Goal: Find specific page/section

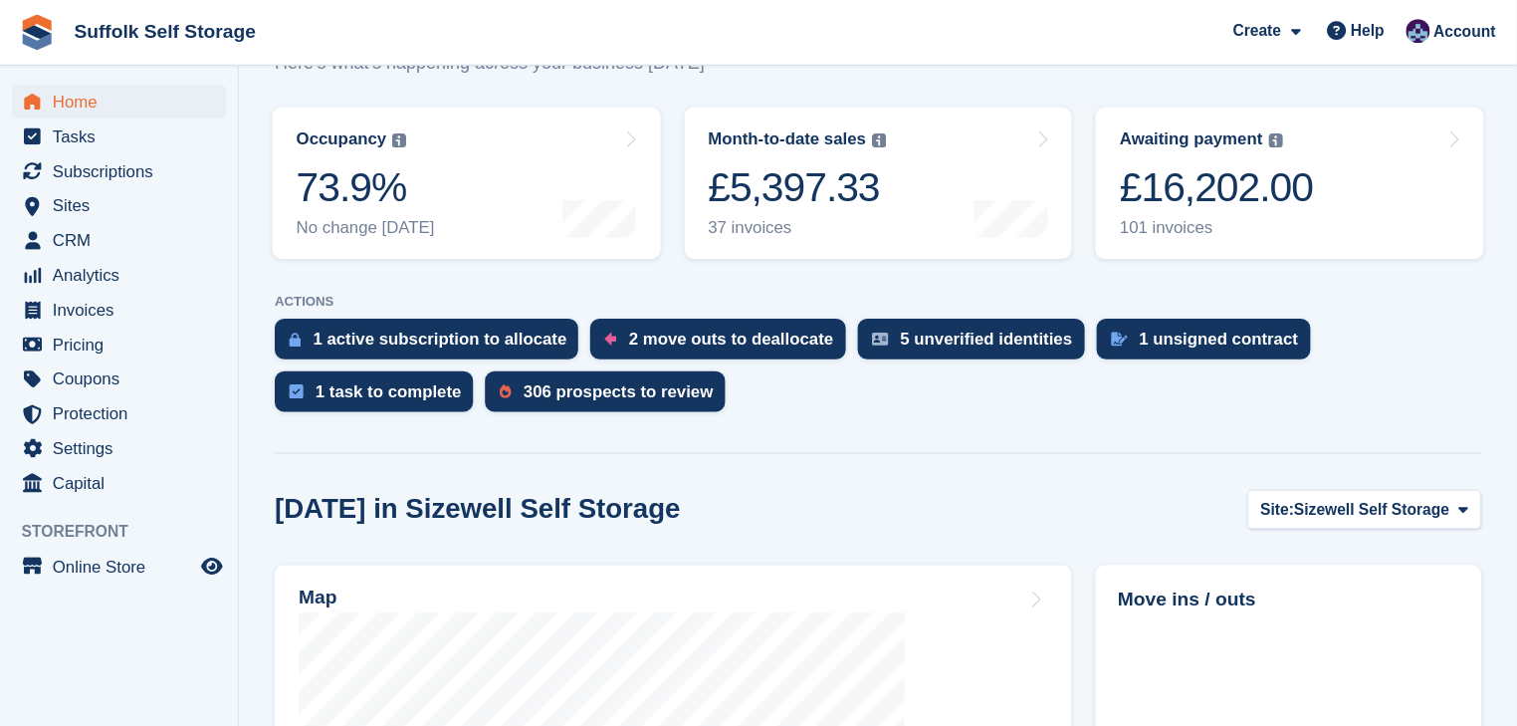
scroll to position [227, 0]
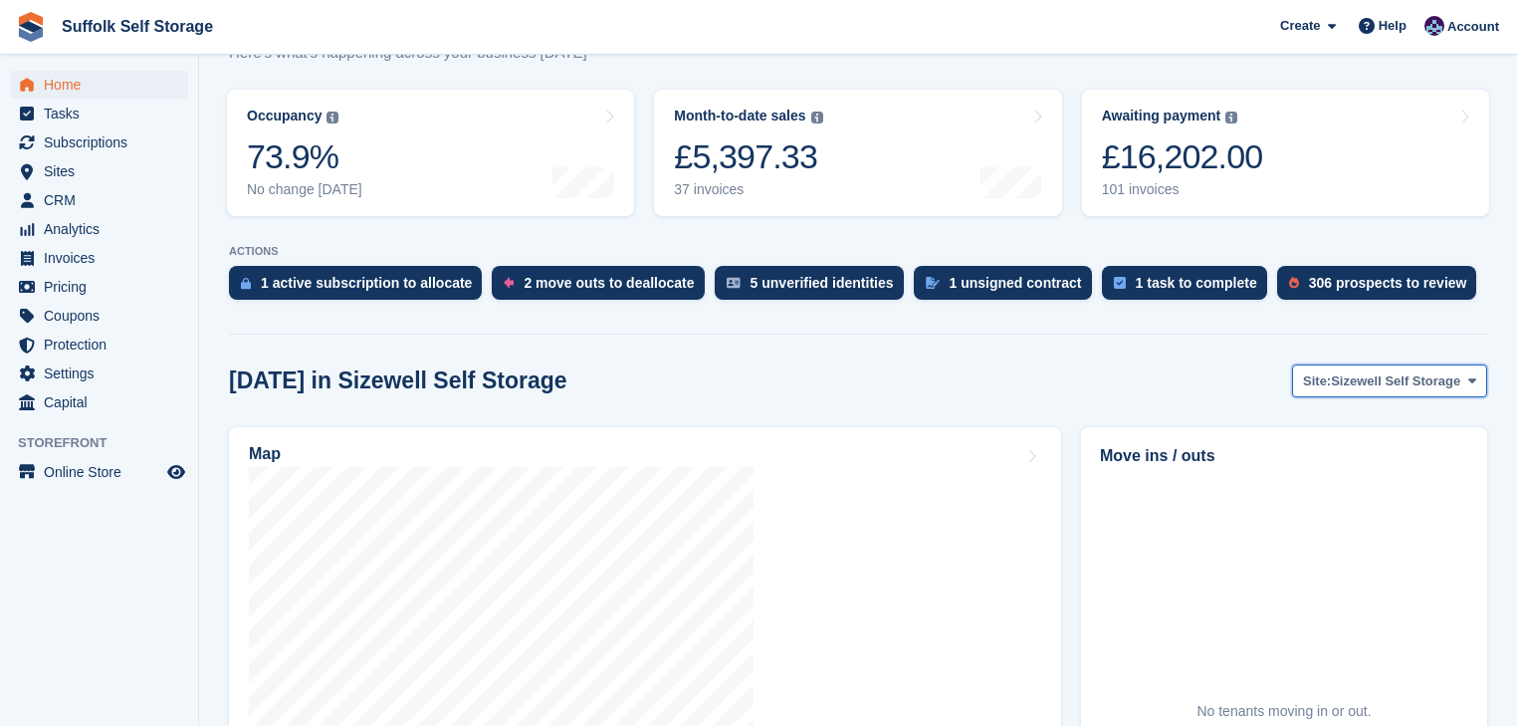
click at [1082, 384] on span "Sizewell Self Storage" at bounding box center [1395, 381] width 129 height 20
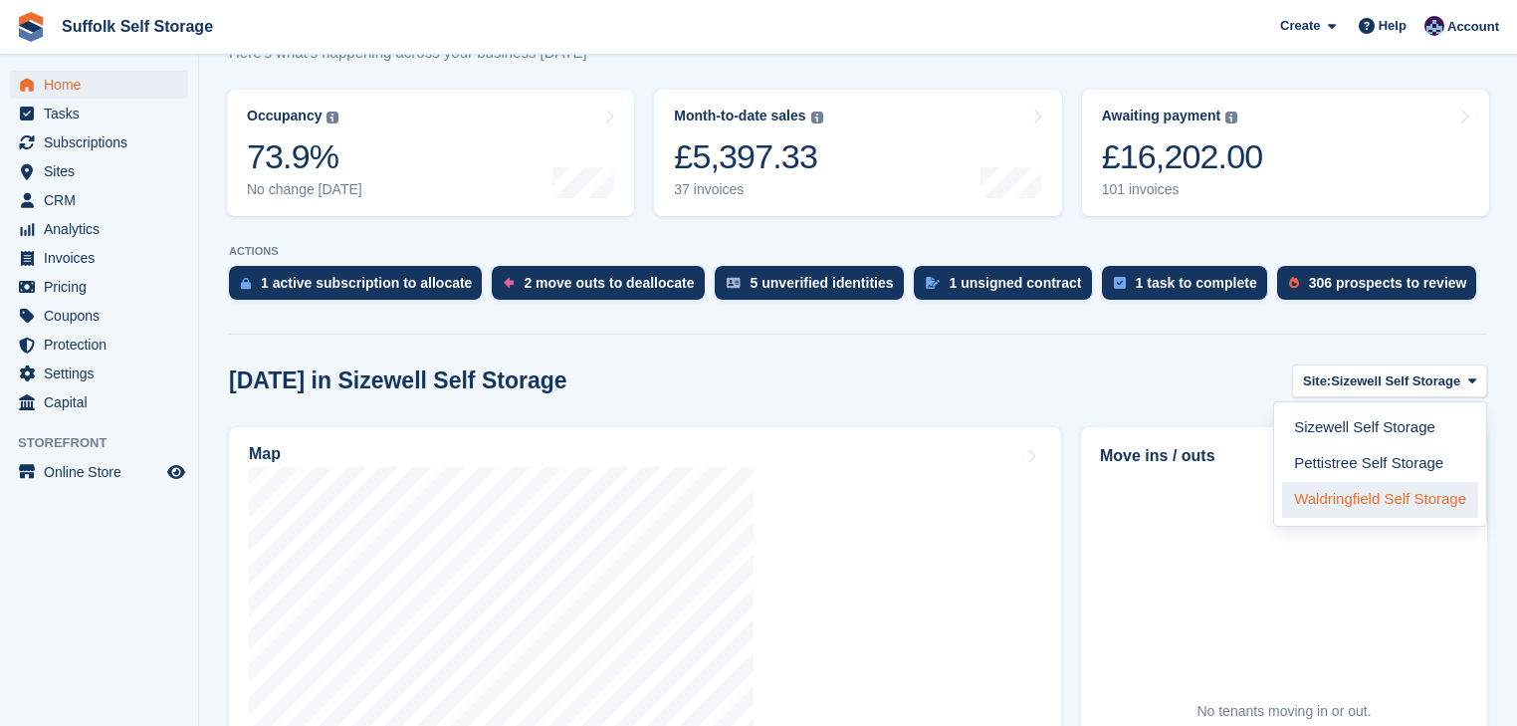
drag, startPoint x: 1343, startPoint y: 505, endPoint x: 1054, endPoint y: 522, distance: 289.2
click at [1082, 505] on link "Waldringfield Self Storage" at bounding box center [1380, 500] width 196 height 36
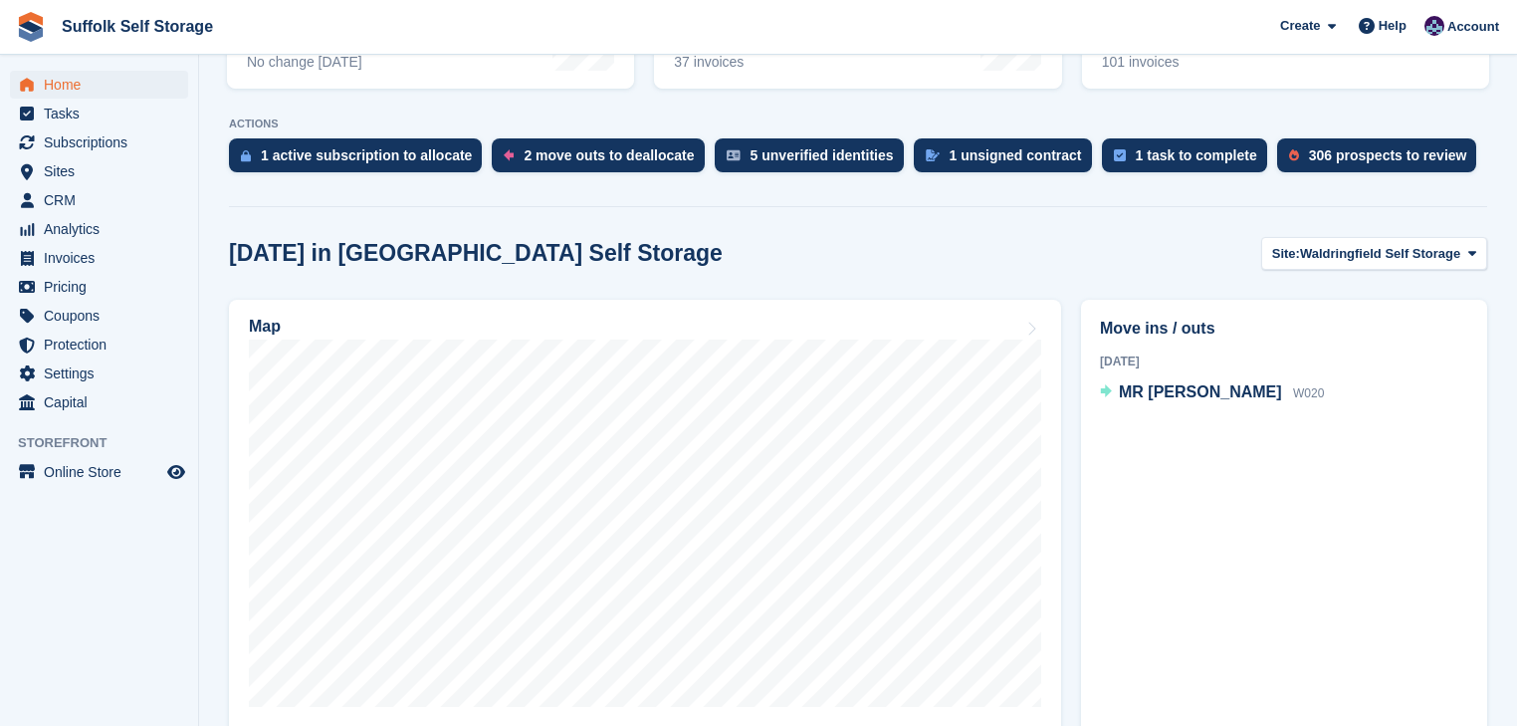
scroll to position [386, 0]
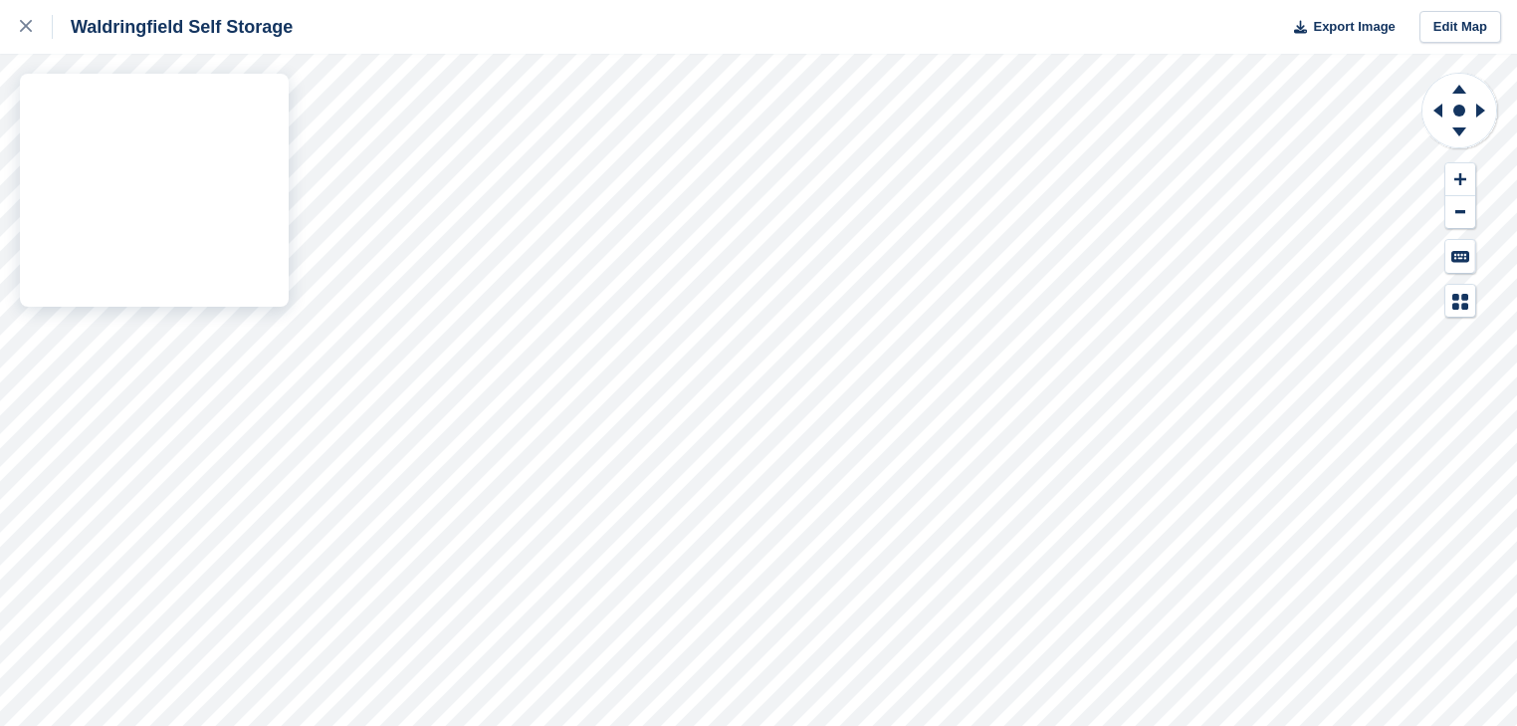
click at [262, 278] on div "Waldringfield Self Storage Export Image Edit Map" at bounding box center [758, 363] width 1517 height 726
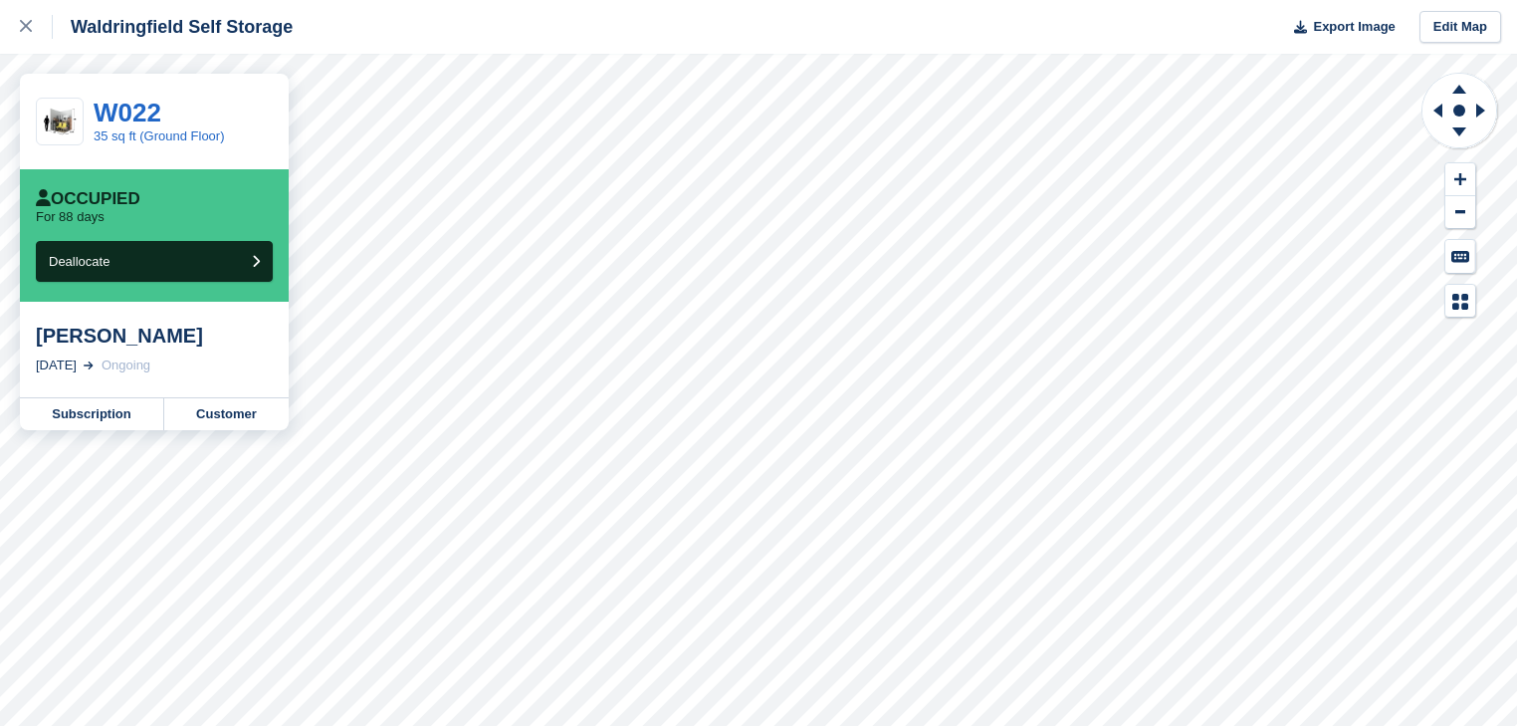
click at [261, 246] on div "Waldringfield Self Storage Export Image Edit Map W022 35 sq ft (Ground Floor) O…" at bounding box center [758, 363] width 1517 height 726
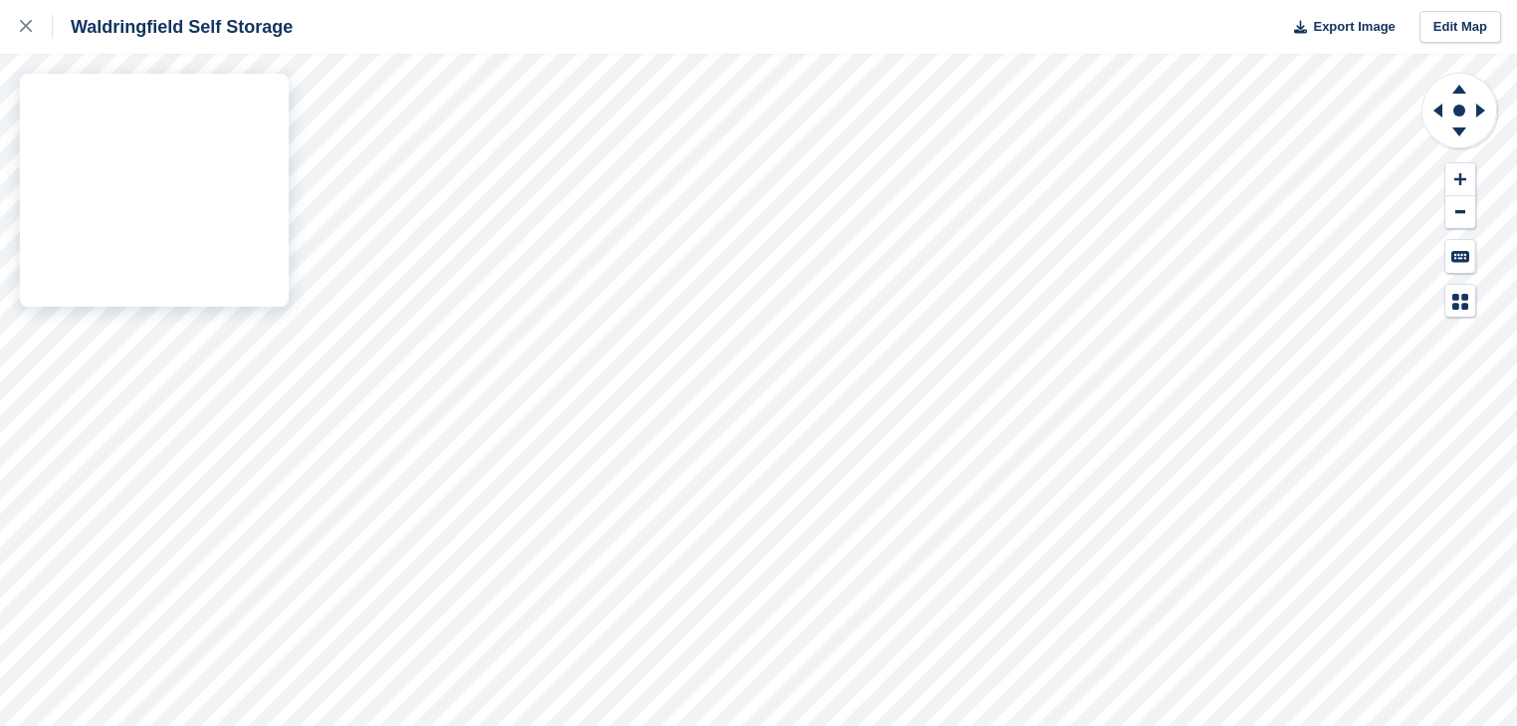
click at [231, 337] on div "Waldringfield Self Storage Export Image Edit Map" at bounding box center [758, 363] width 1517 height 726
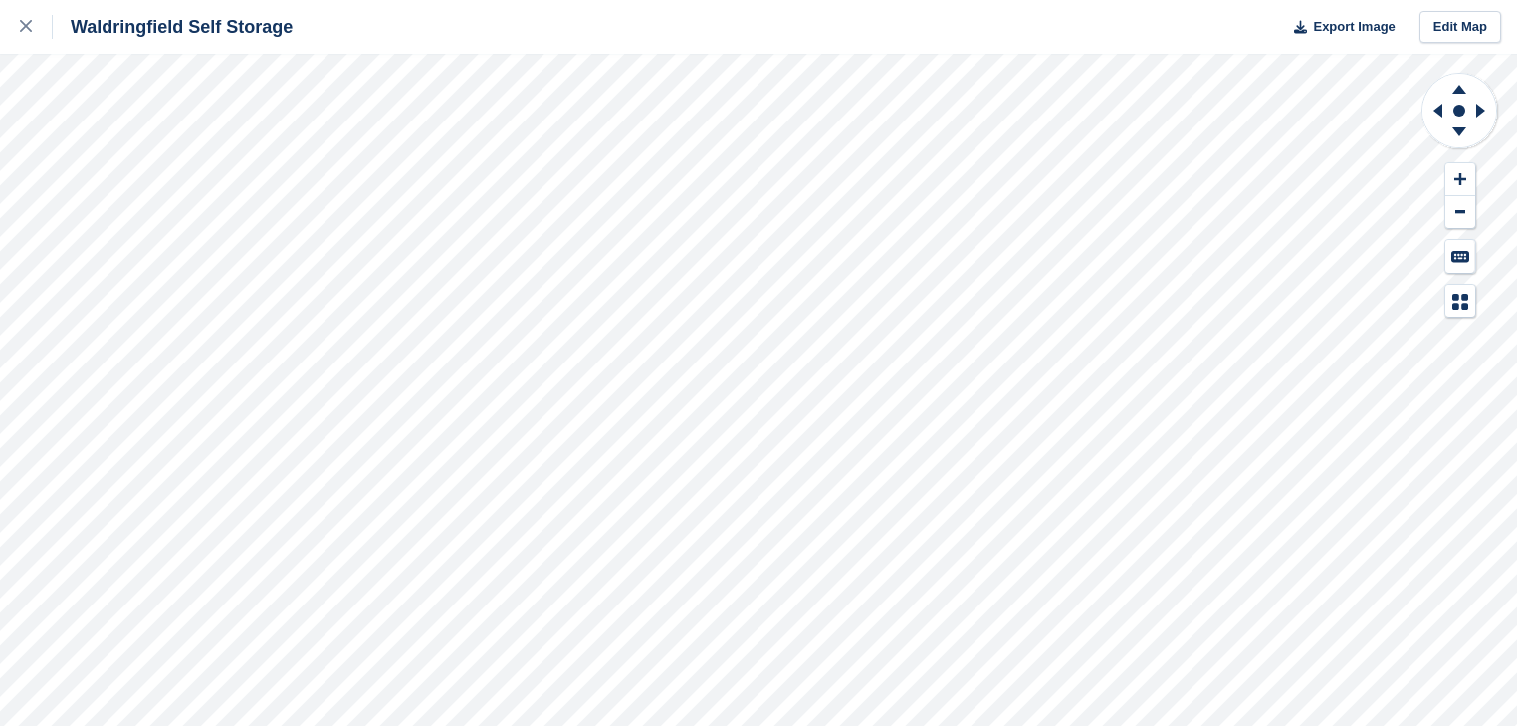
click at [201, 334] on div "Waldringfield Self Storage Export Image Edit Map" at bounding box center [758, 363] width 1517 height 726
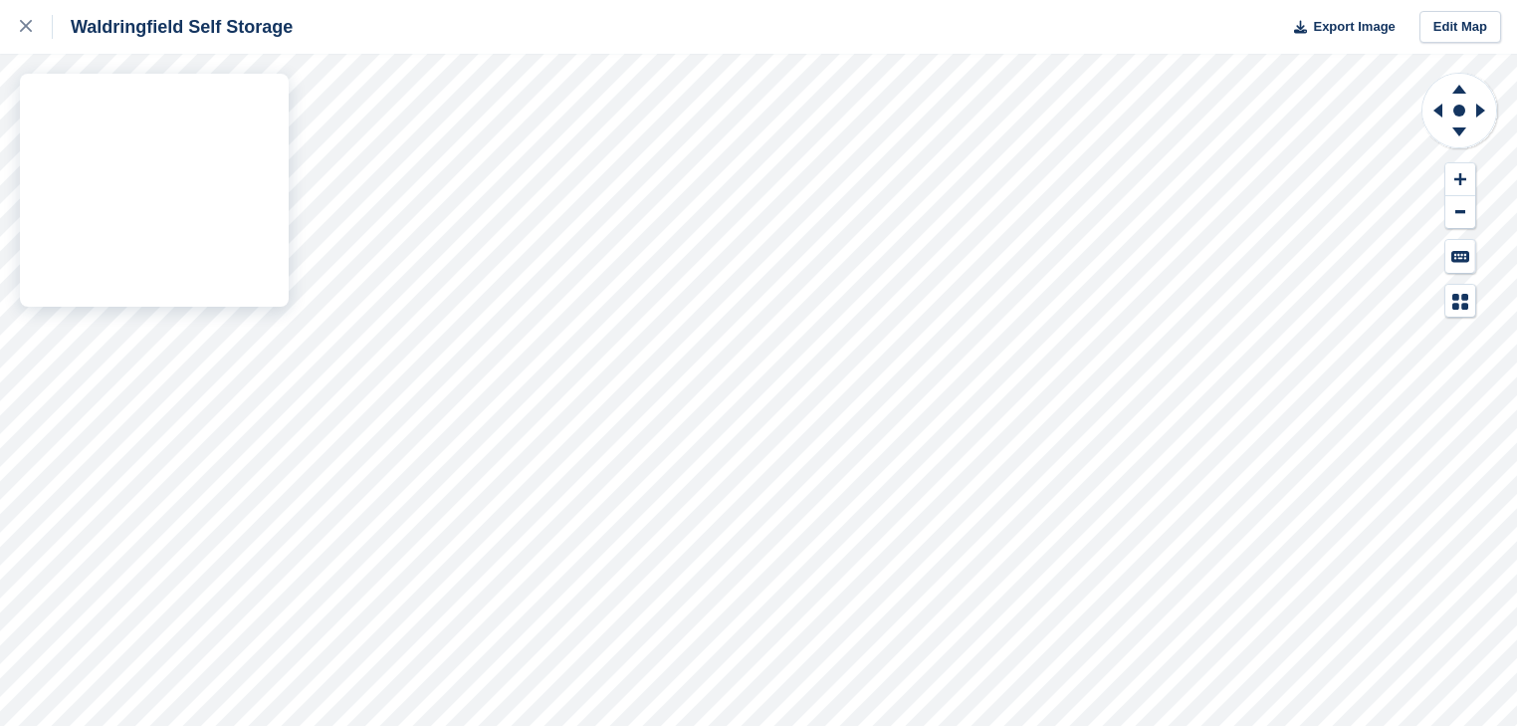
click at [171, 338] on div "Waldringfield Self Storage Export Image Edit Map" at bounding box center [758, 363] width 1517 height 726
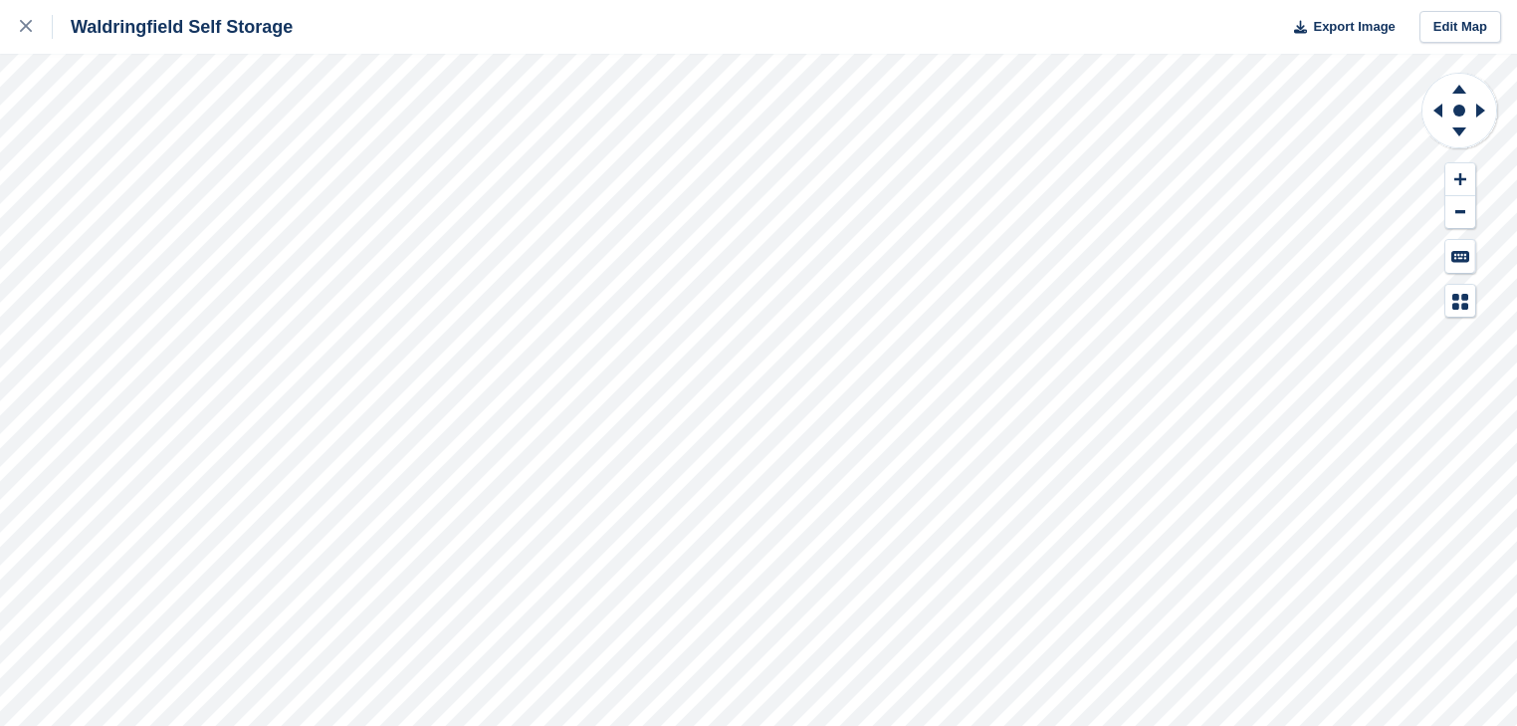
click at [263, 216] on div "Waldringfield Self Storage Export Image Edit Map" at bounding box center [758, 363] width 1517 height 726
